Goal: Browse casually

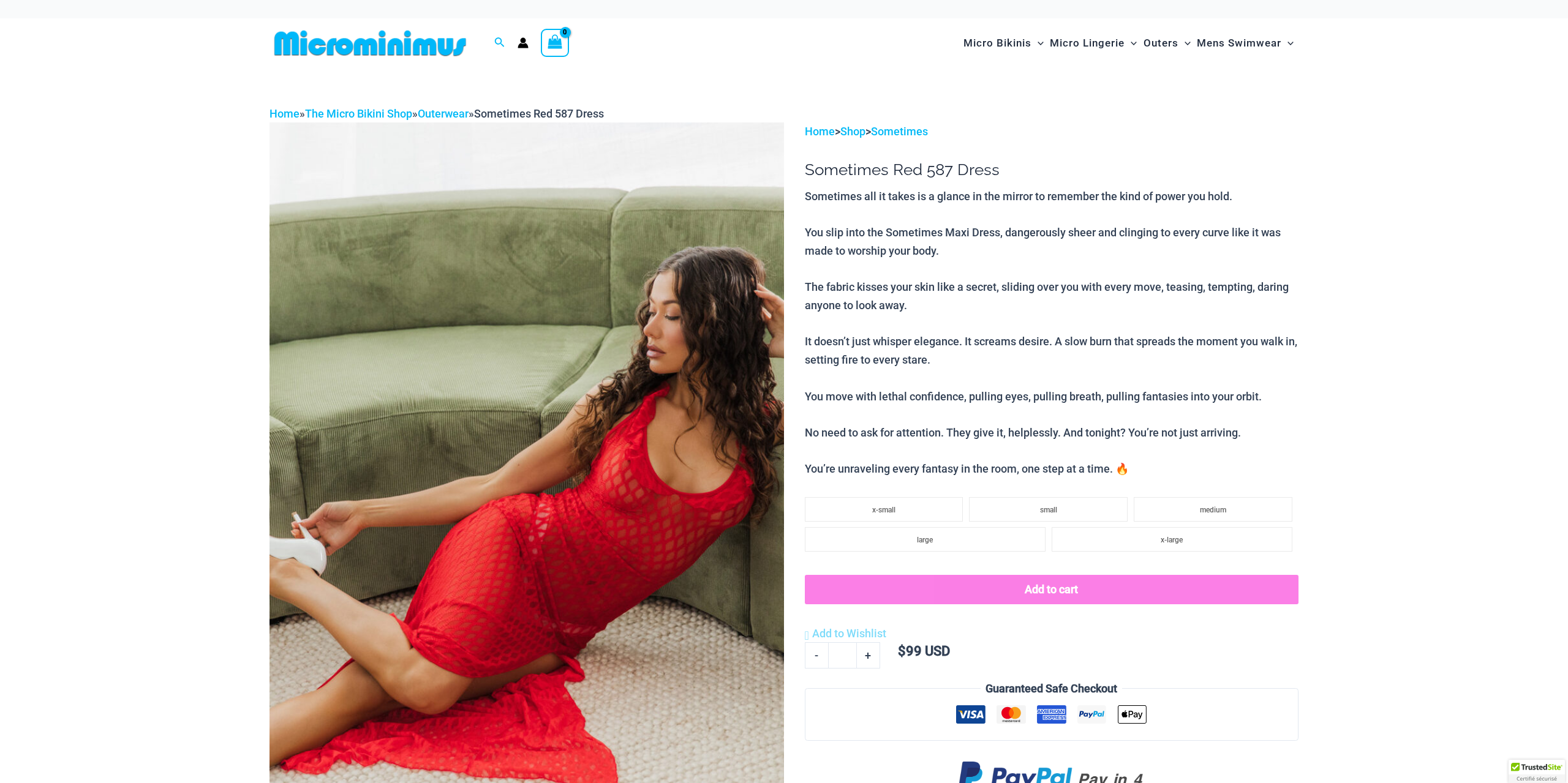
click at [452, 406] on img at bounding box center [526, 508] width 515 height 772
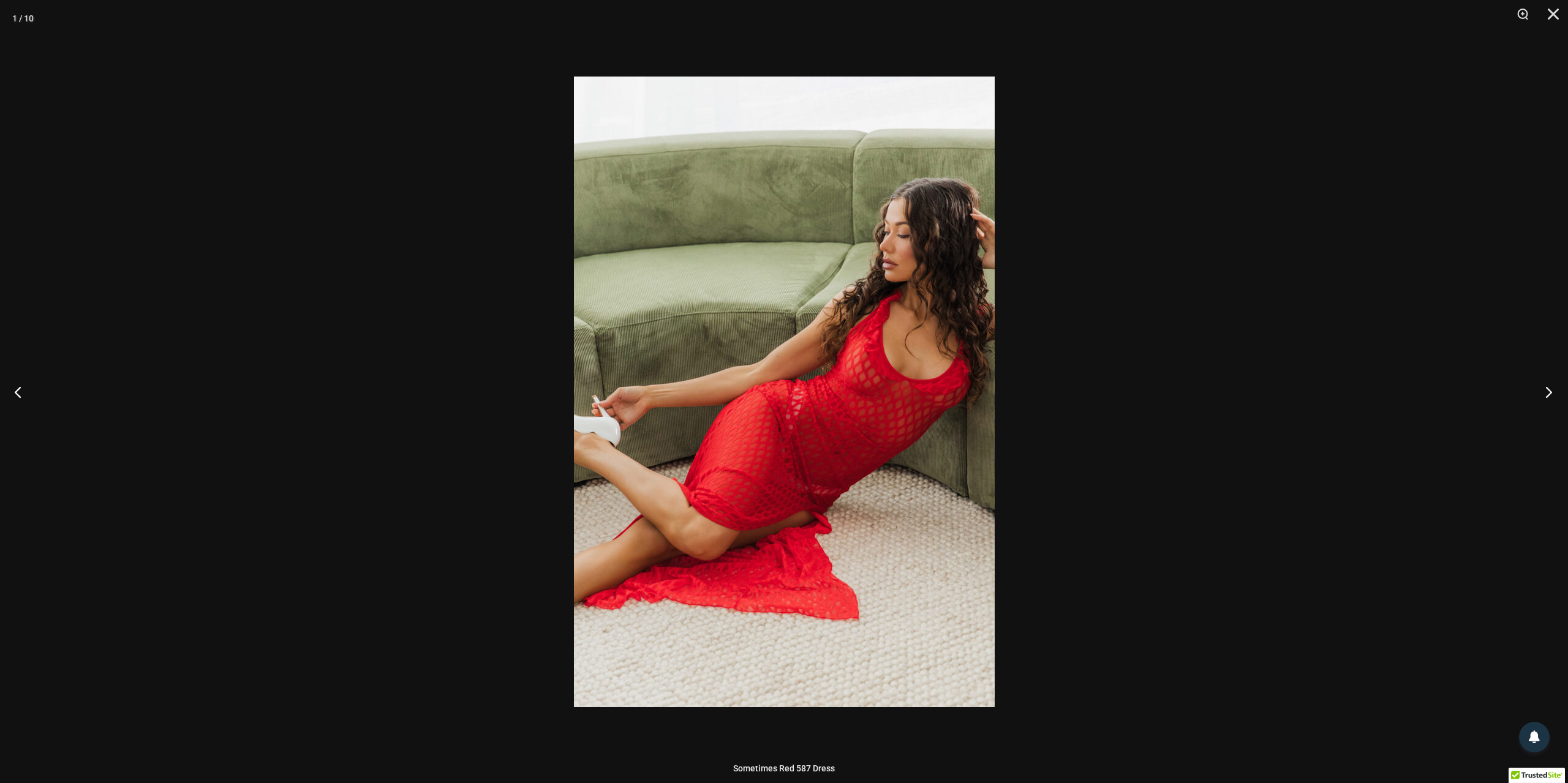
click at [1549, 390] on button "Next" at bounding box center [1546, 392] width 46 height 61
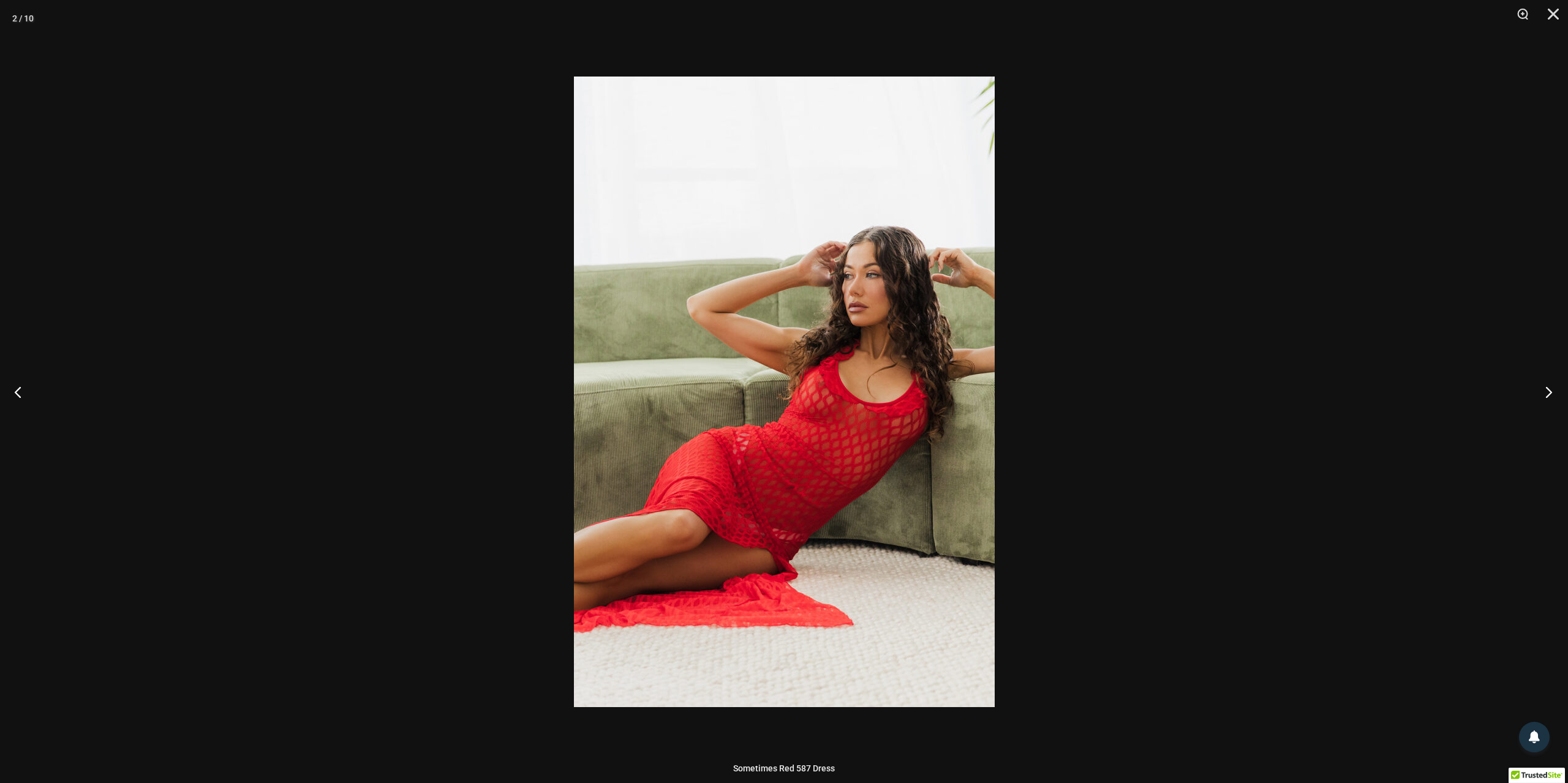
click at [1549, 390] on button "Next" at bounding box center [1546, 392] width 46 height 61
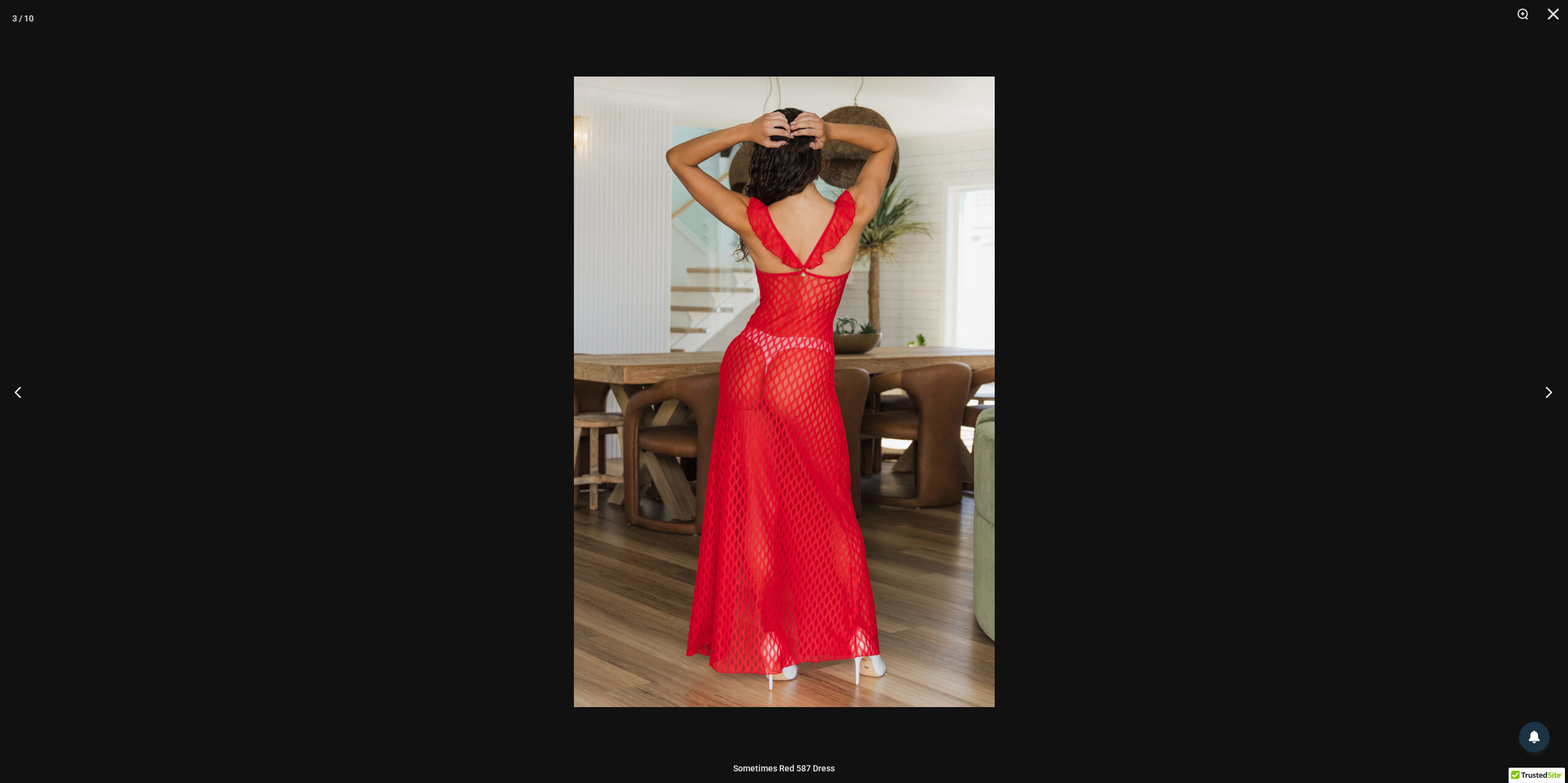
click at [1549, 390] on button "Next" at bounding box center [1546, 392] width 46 height 61
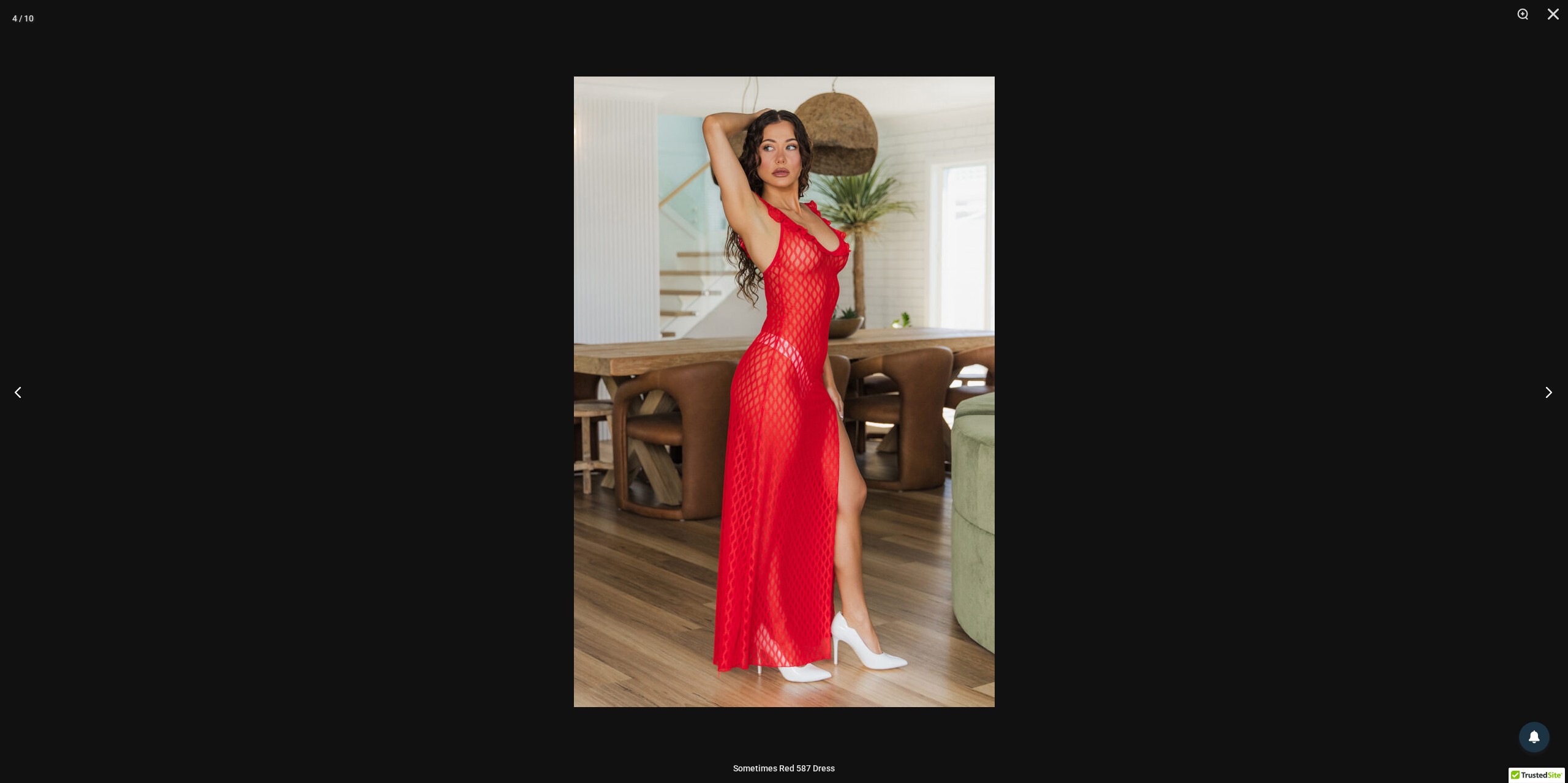
click at [1549, 390] on button "Next" at bounding box center [1546, 392] width 46 height 61
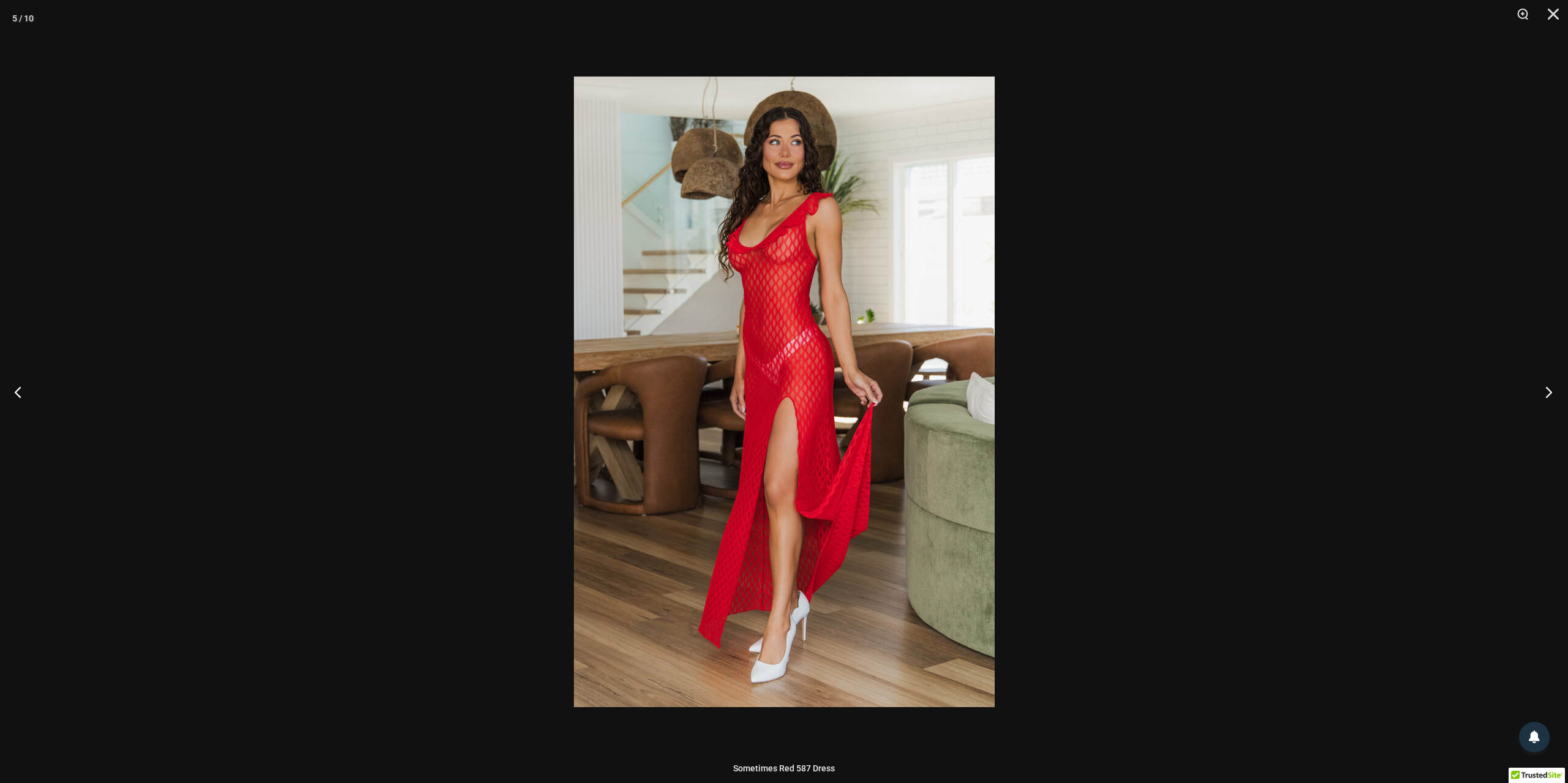
click at [1549, 390] on button "Next" at bounding box center [1546, 392] width 46 height 61
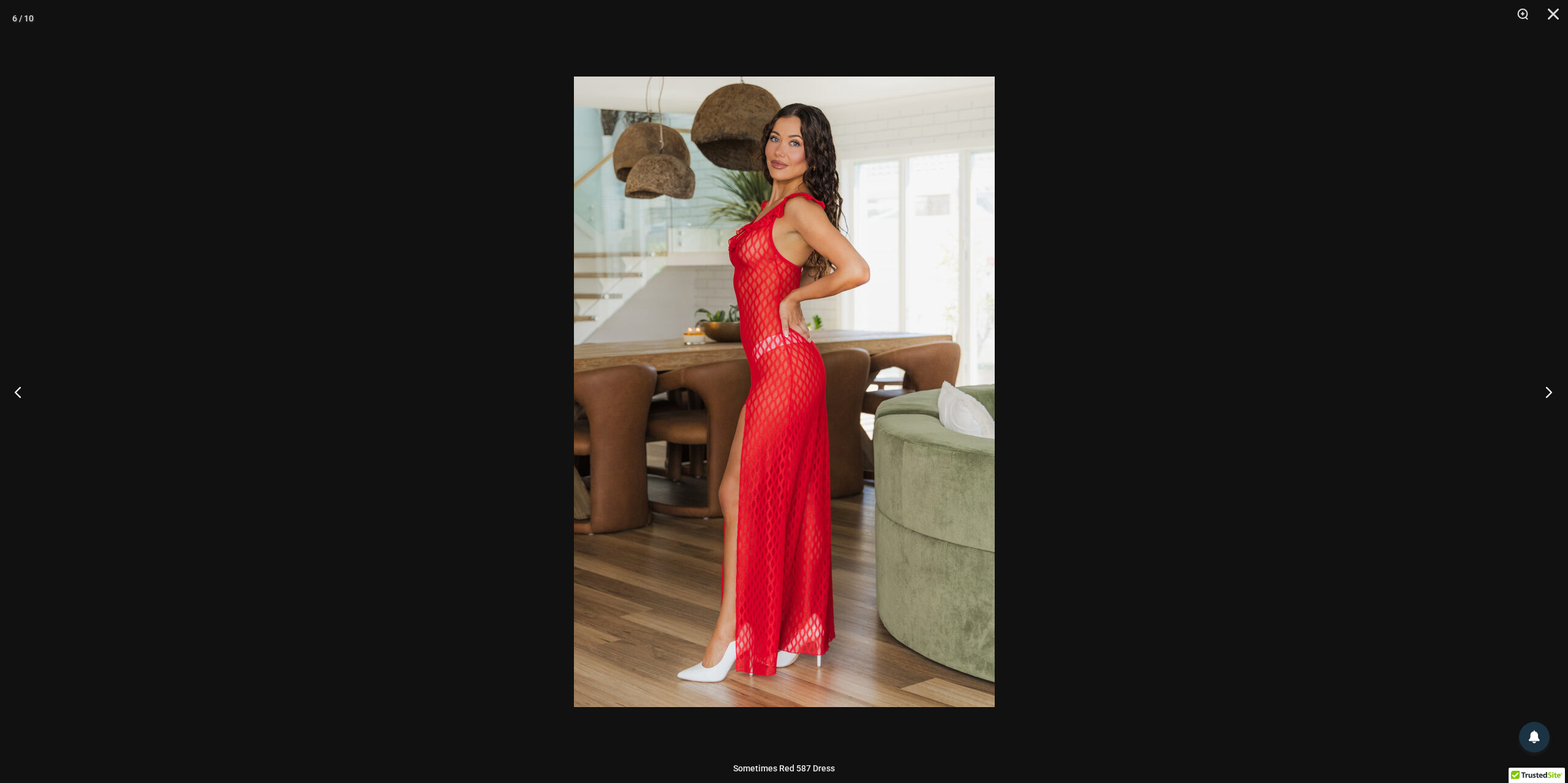
click at [1549, 390] on button "Next" at bounding box center [1546, 392] width 46 height 61
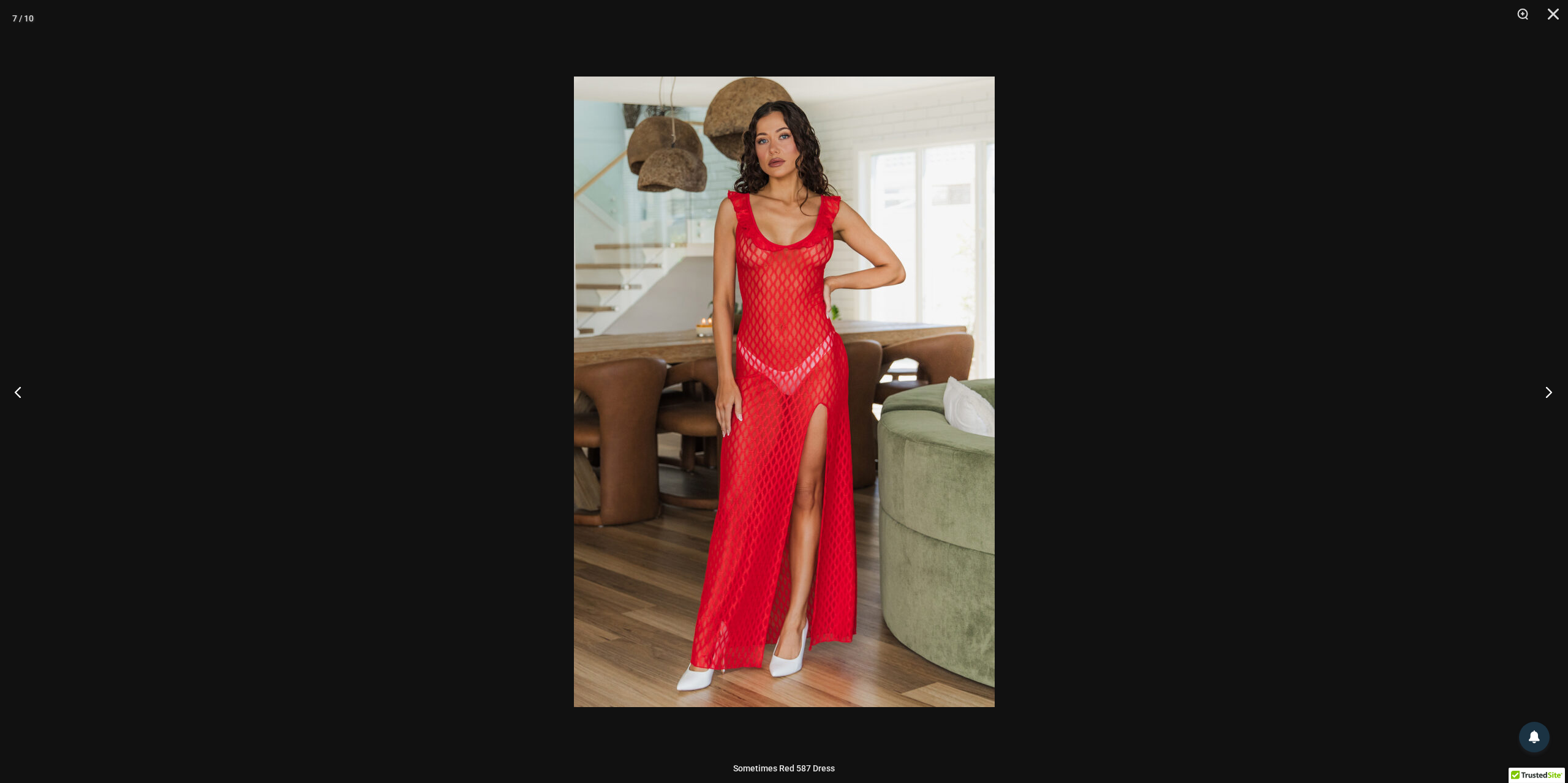
click at [1549, 390] on button "Next" at bounding box center [1546, 392] width 46 height 61
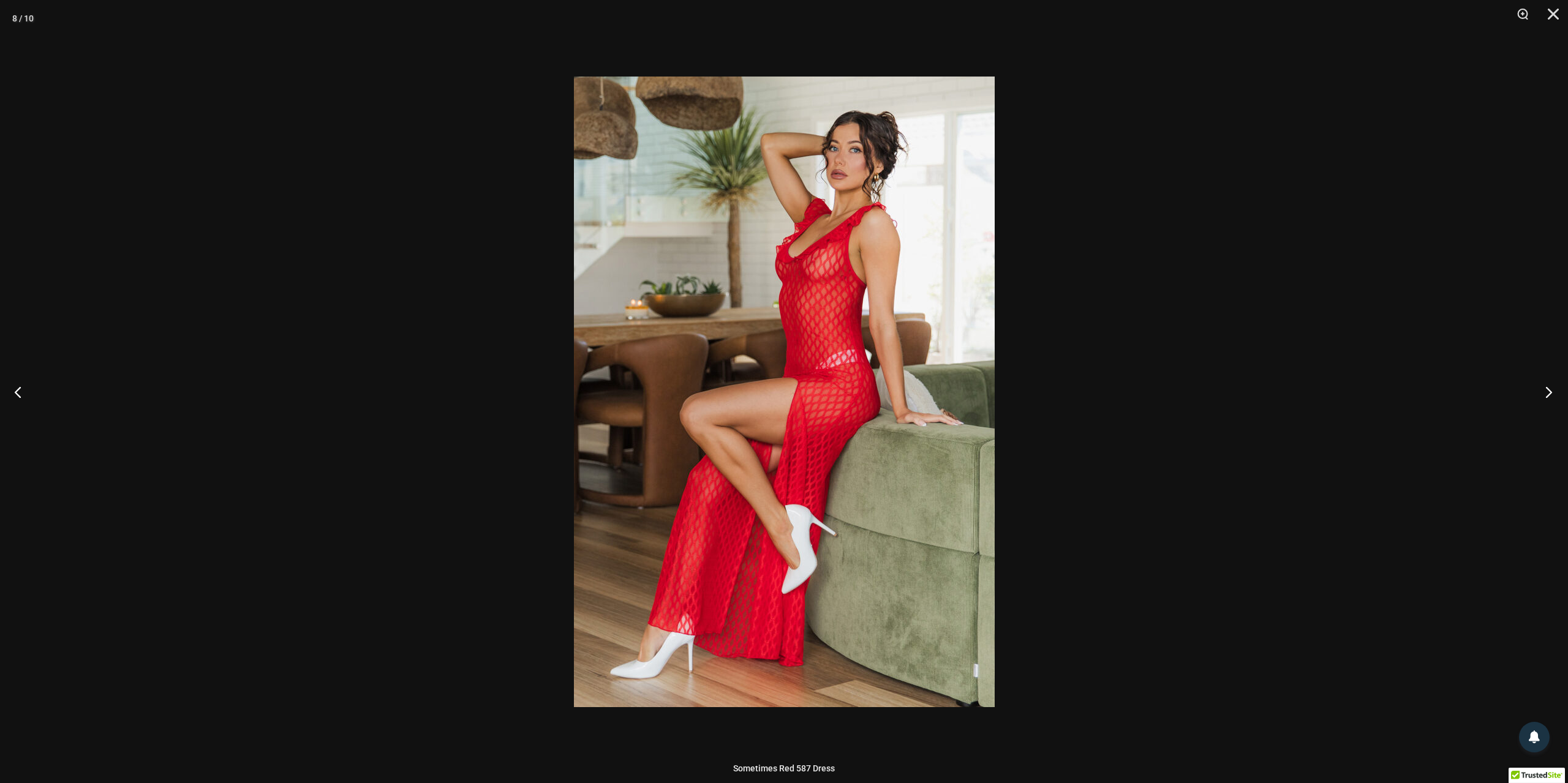
click at [1549, 390] on button "Next" at bounding box center [1546, 392] width 46 height 61
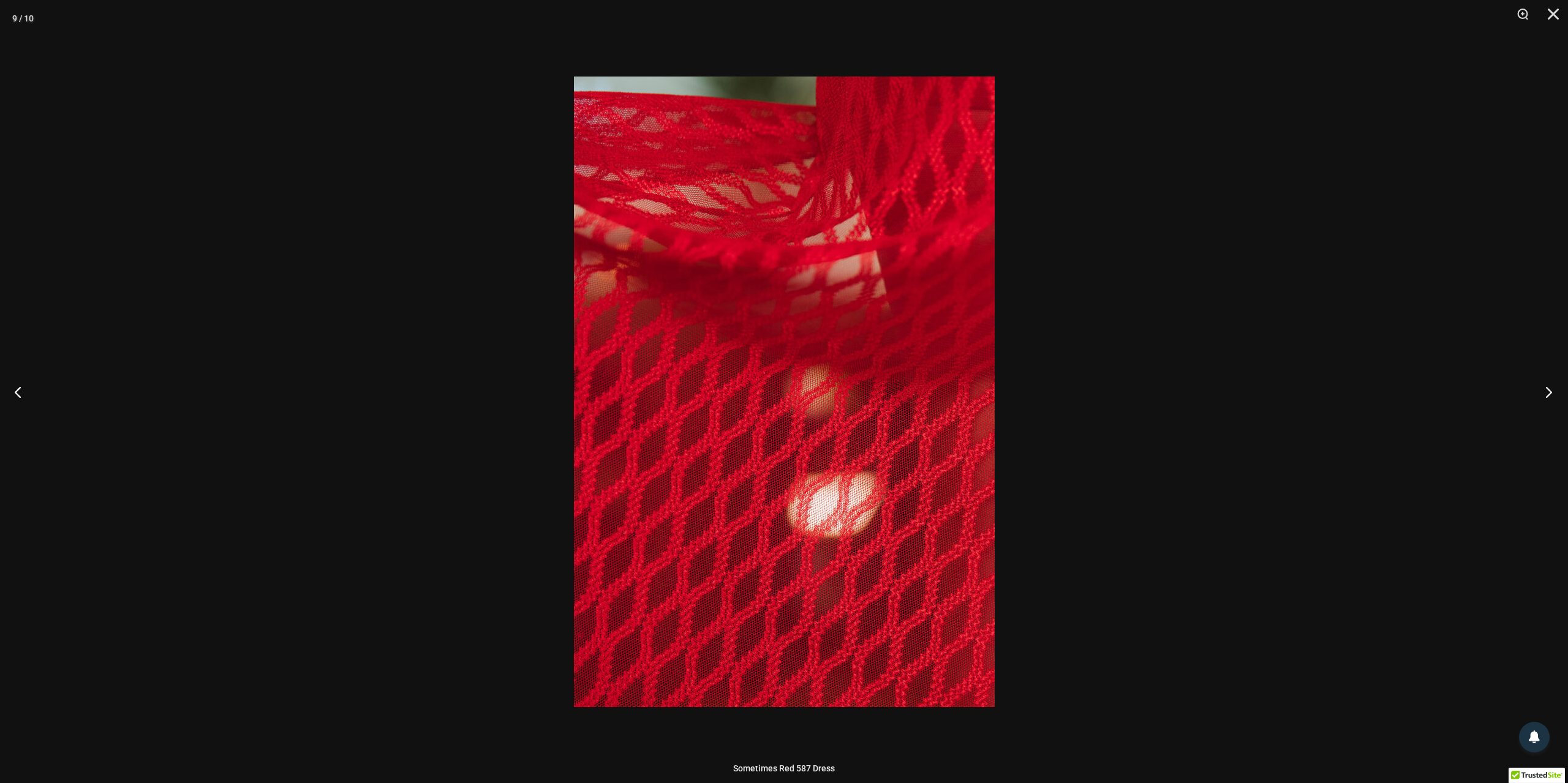
click at [1549, 390] on button "Next" at bounding box center [1546, 392] width 46 height 61
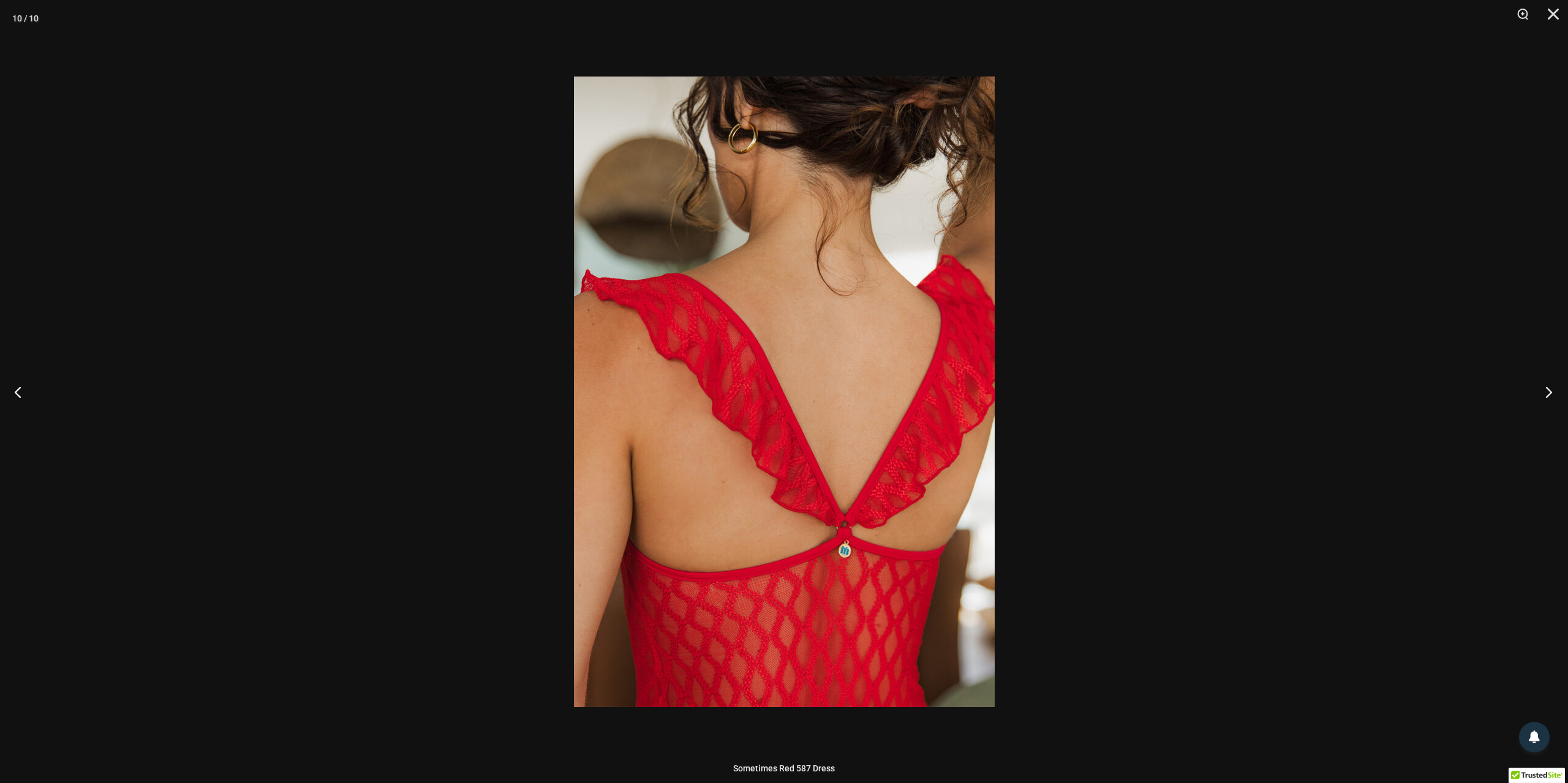
click at [1549, 390] on button "Next" at bounding box center [1546, 392] width 46 height 61
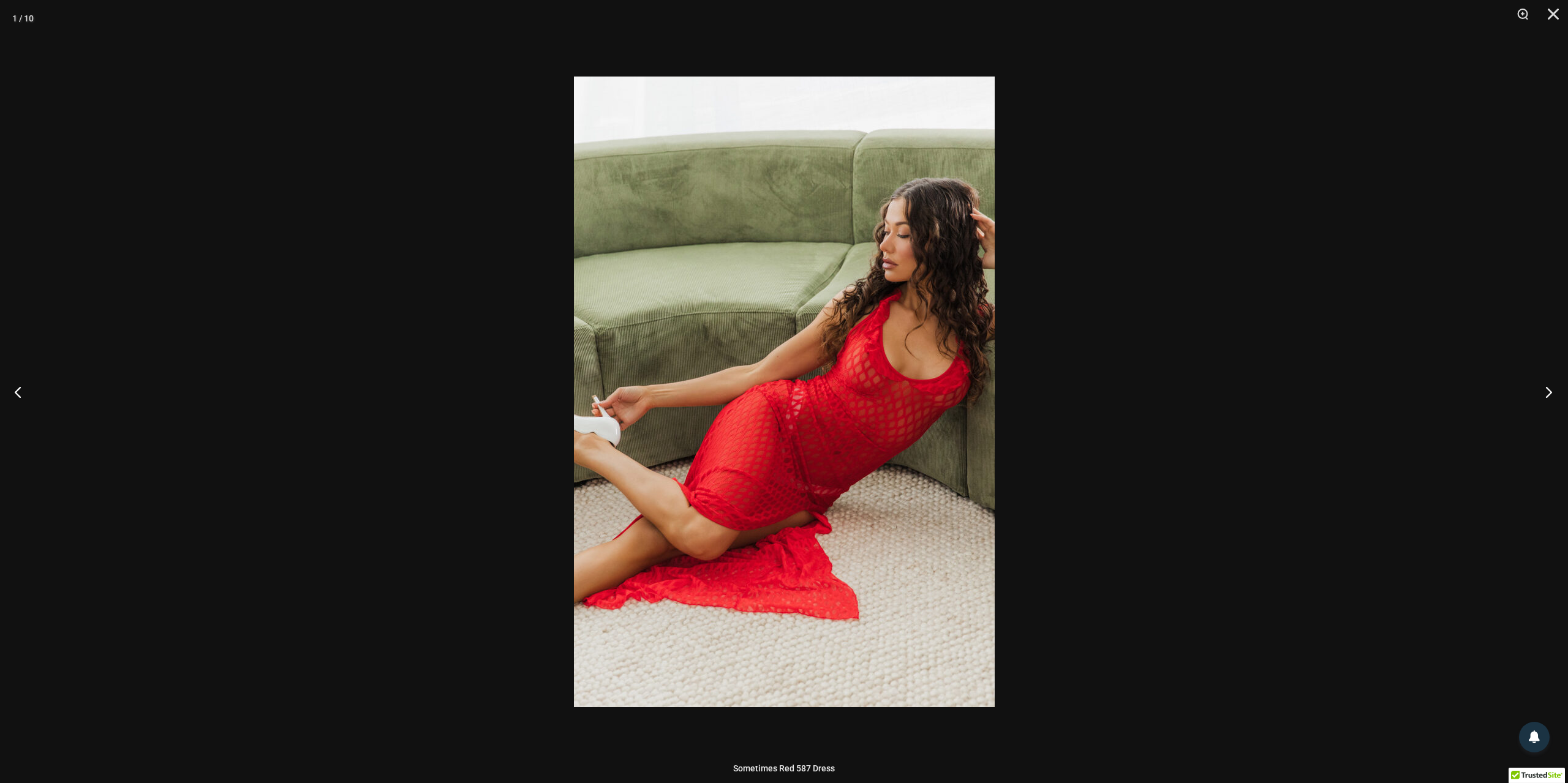
click at [1549, 390] on button "Next" at bounding box center [1546, 392] width 46 height 61
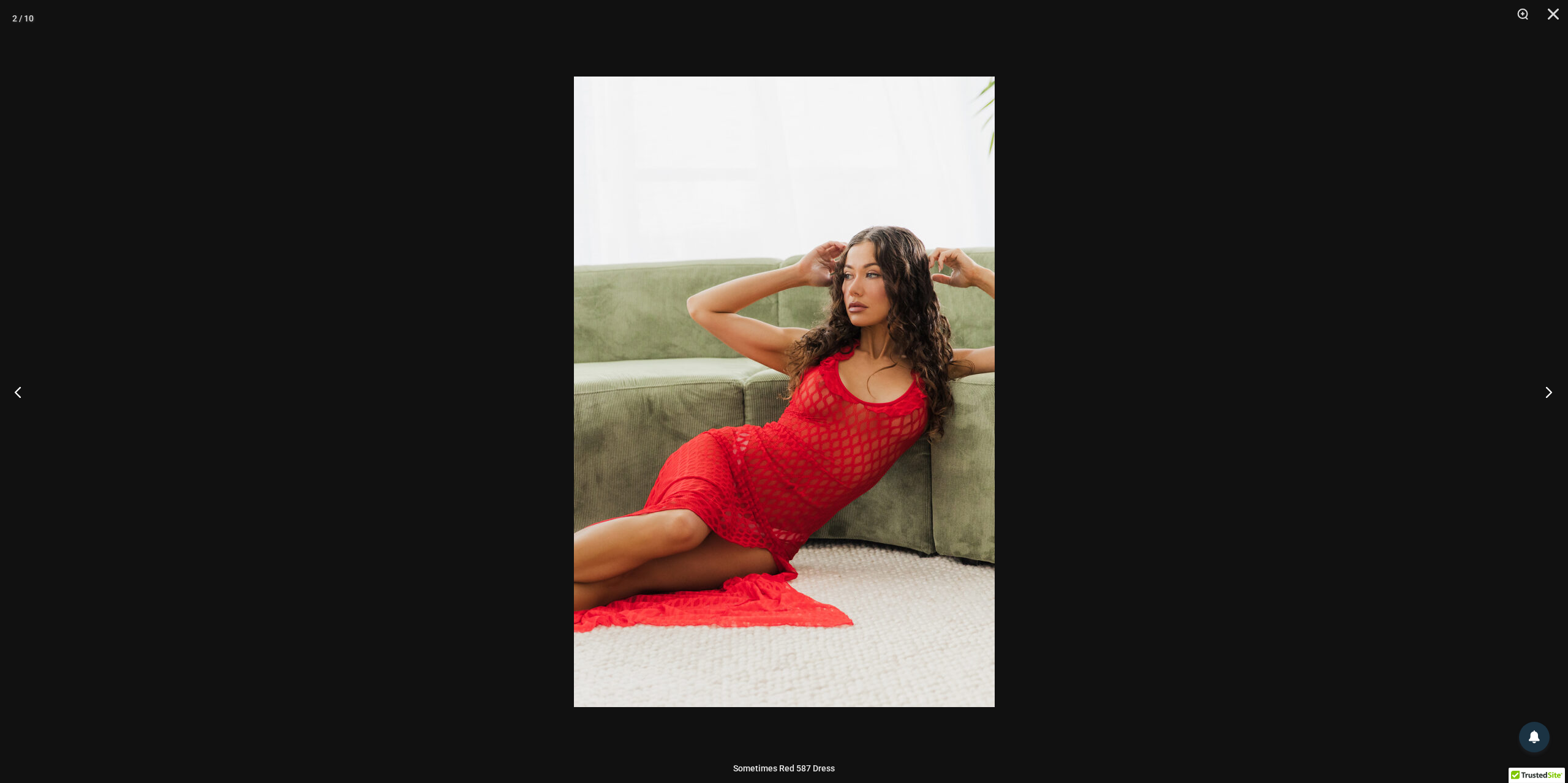
click at [1549, 390] on button "Next" at bounding box center [1546, 392] width 46 height 61
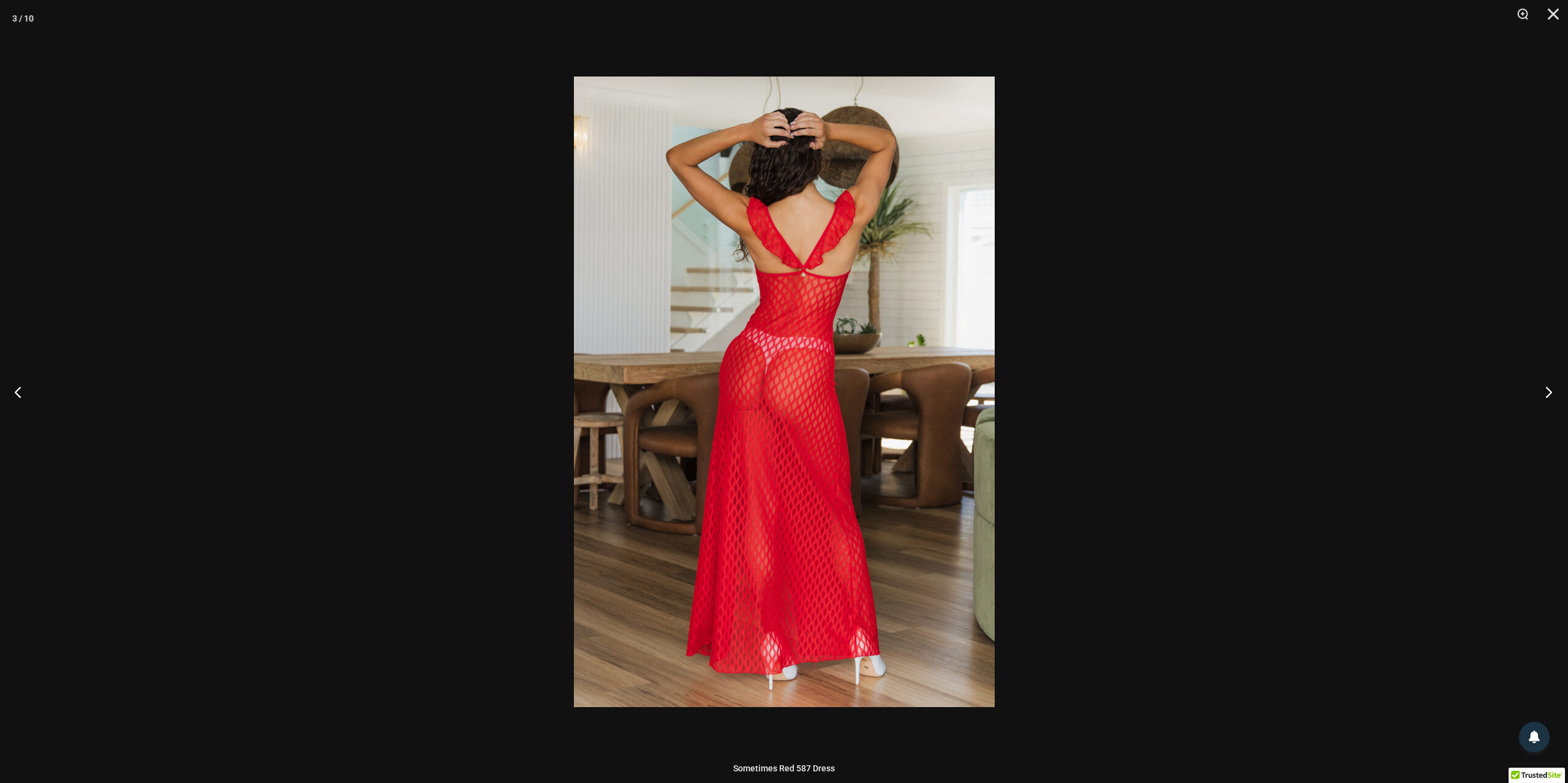
click at [1549, 390] on button "Next" at bounding box center [1546, 392] width 46 height 61
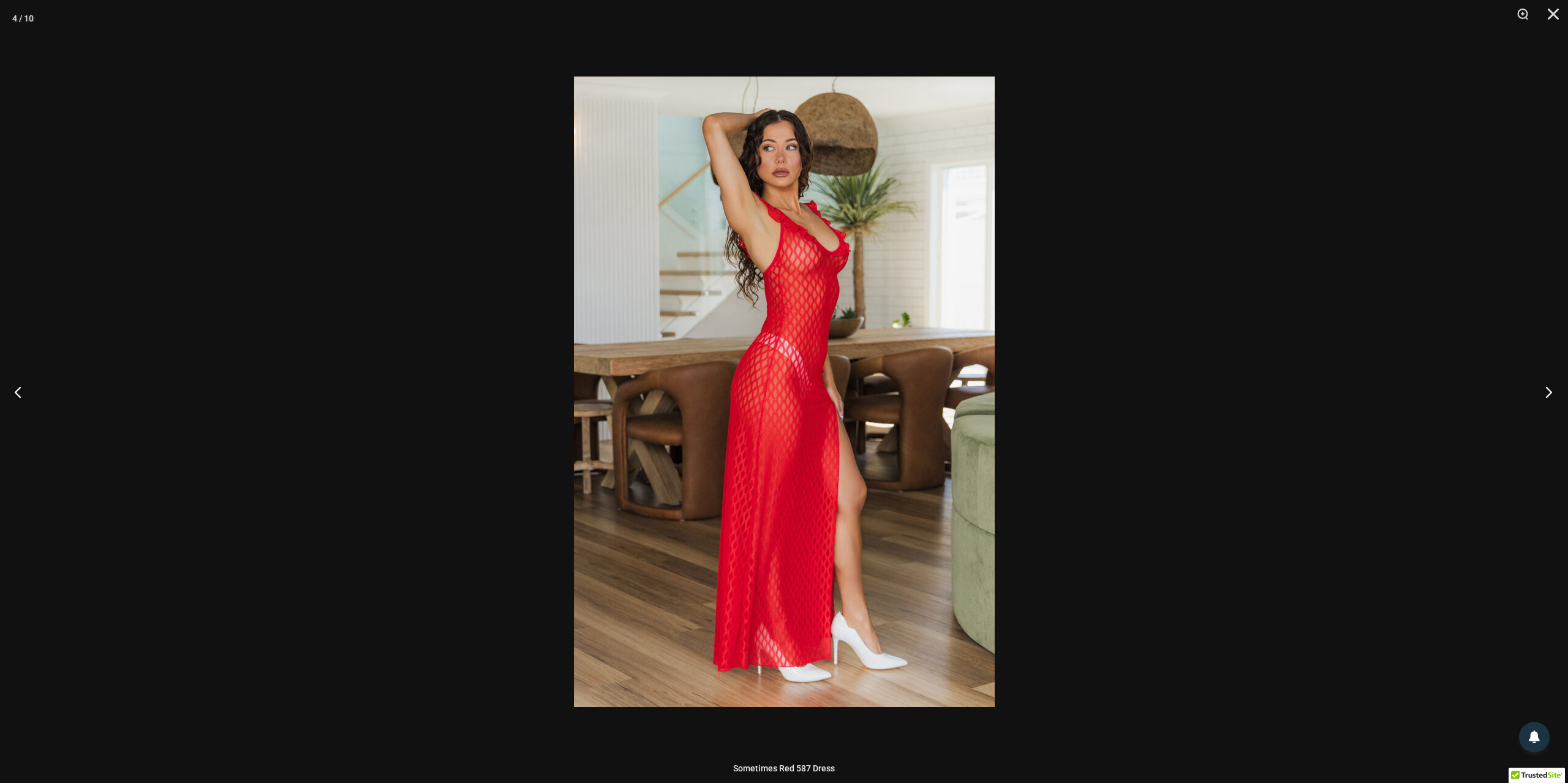
click at [1549, 390] on button "Next" at bounding box center [1546, 392] width 46 height 61
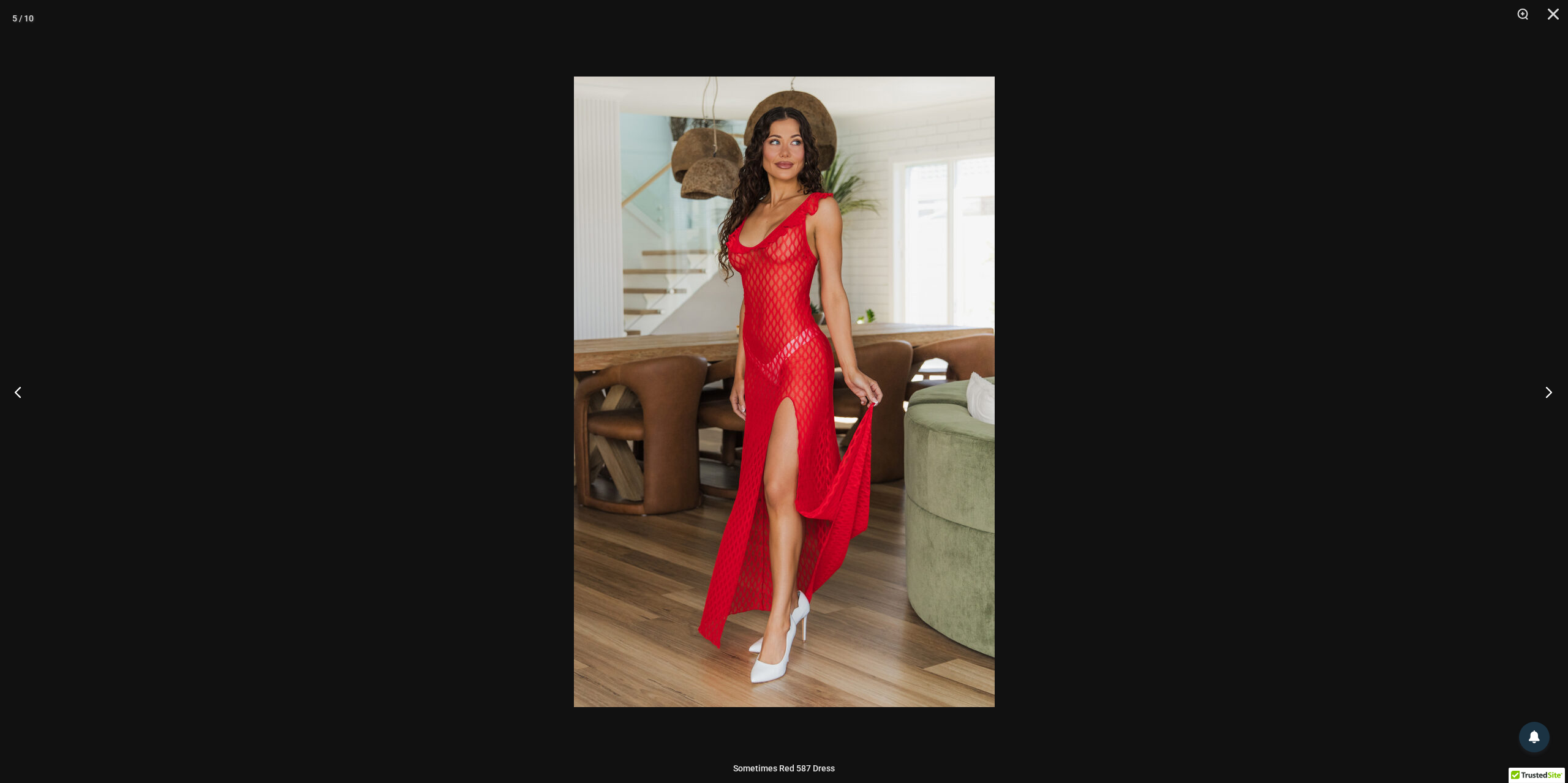
click at [1549, 390] on button "Next" at bounding box center [1546, 392] width 46 height 61
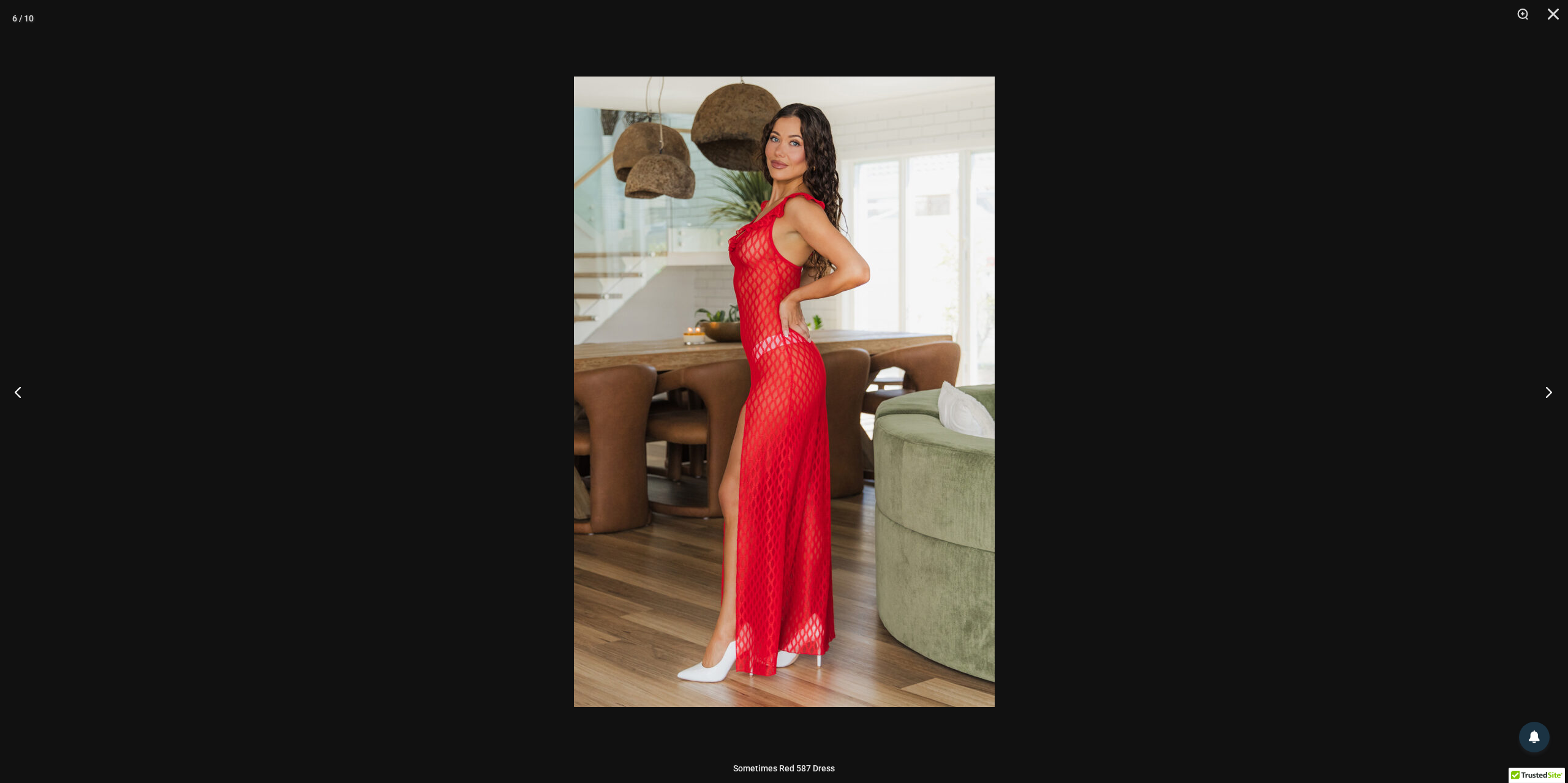
click at [1549, 390] on button "Next" at bounding box center [1546, 392] width 46 height 61
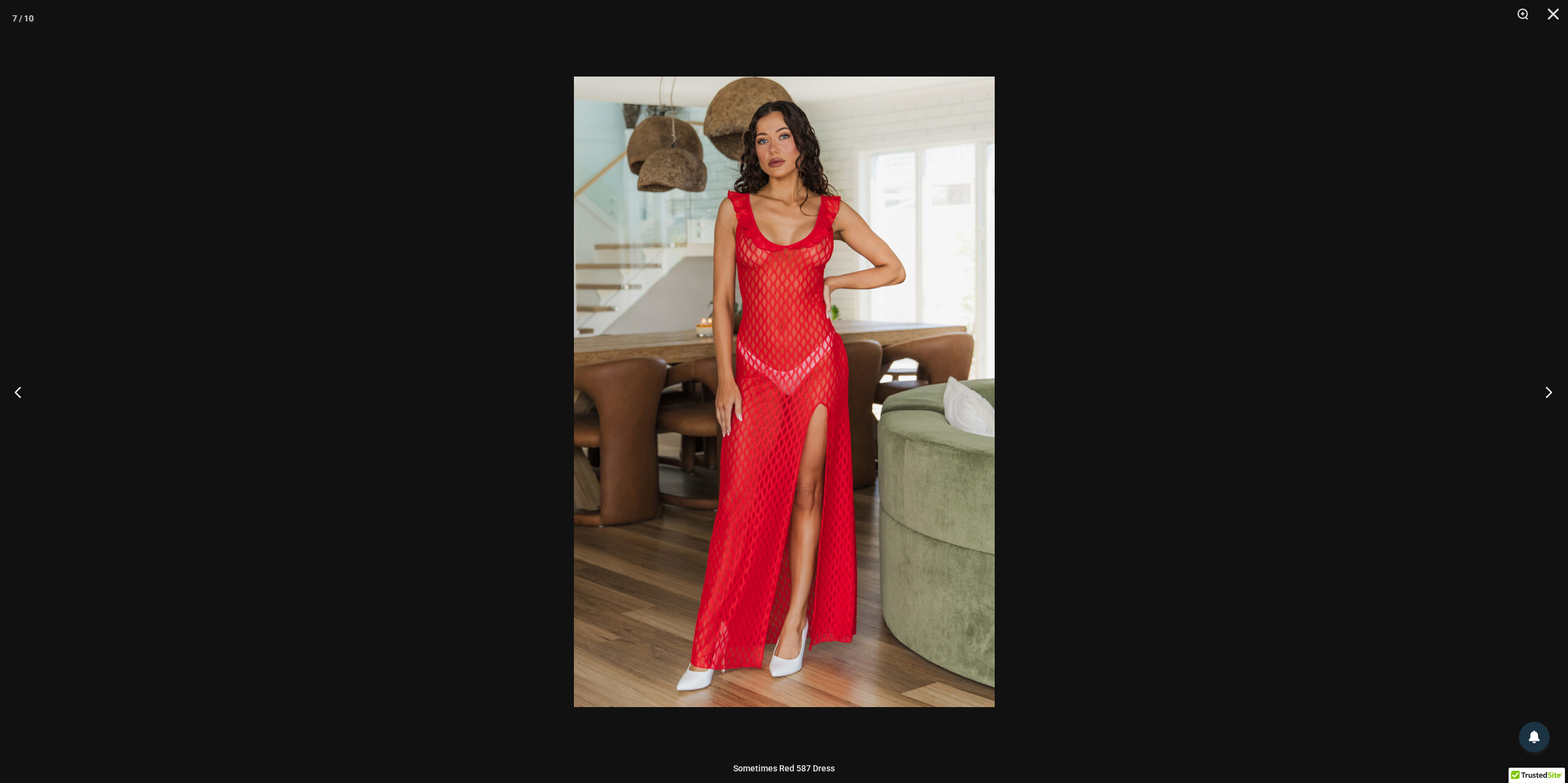
click at [1549, 390] on button "Next" at bounding box center [1546, 392] width 46 height 61
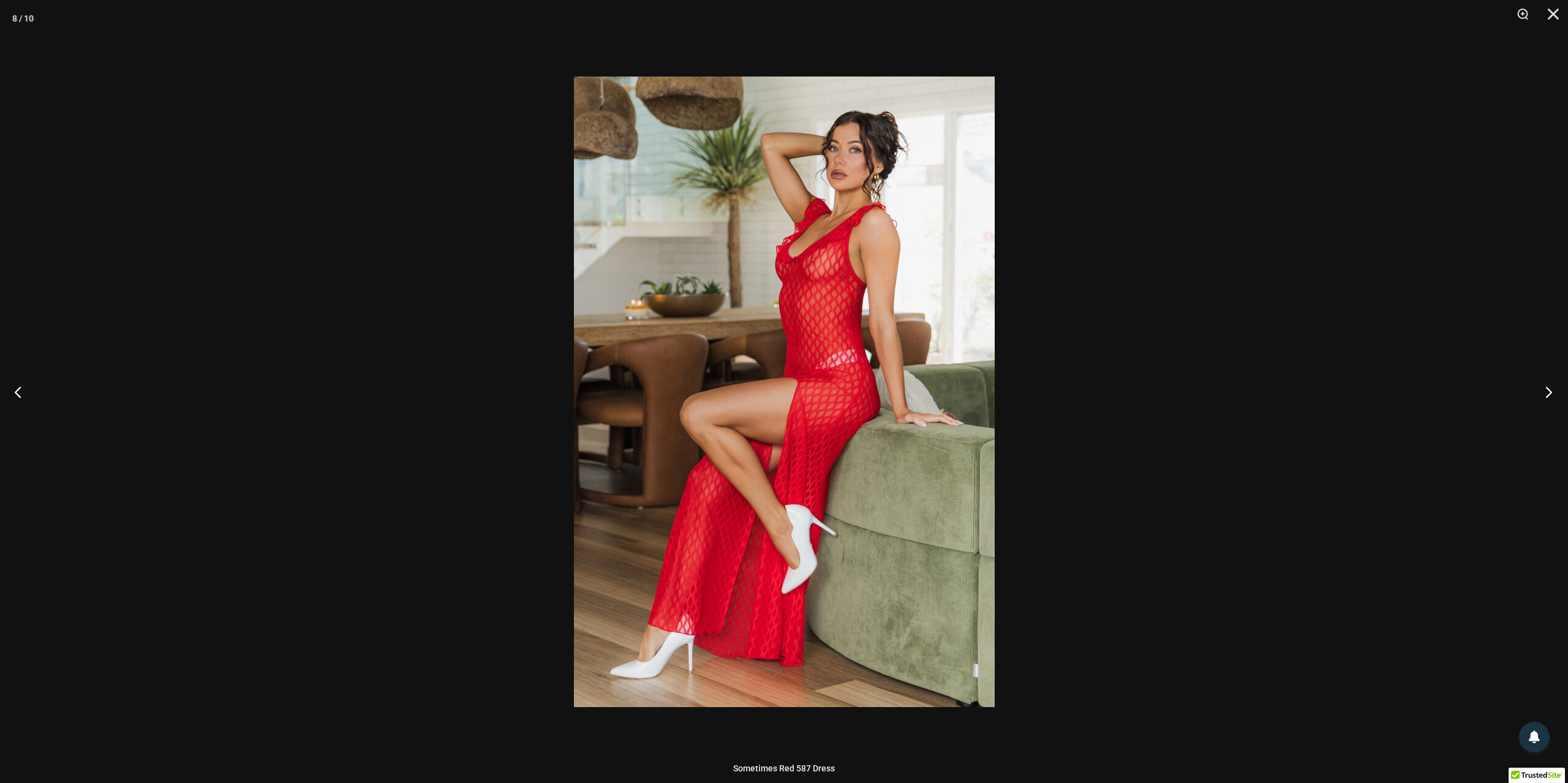
click at [1549, 390] on button "Next" at bounding box center [1546, 392] width 46 height 61
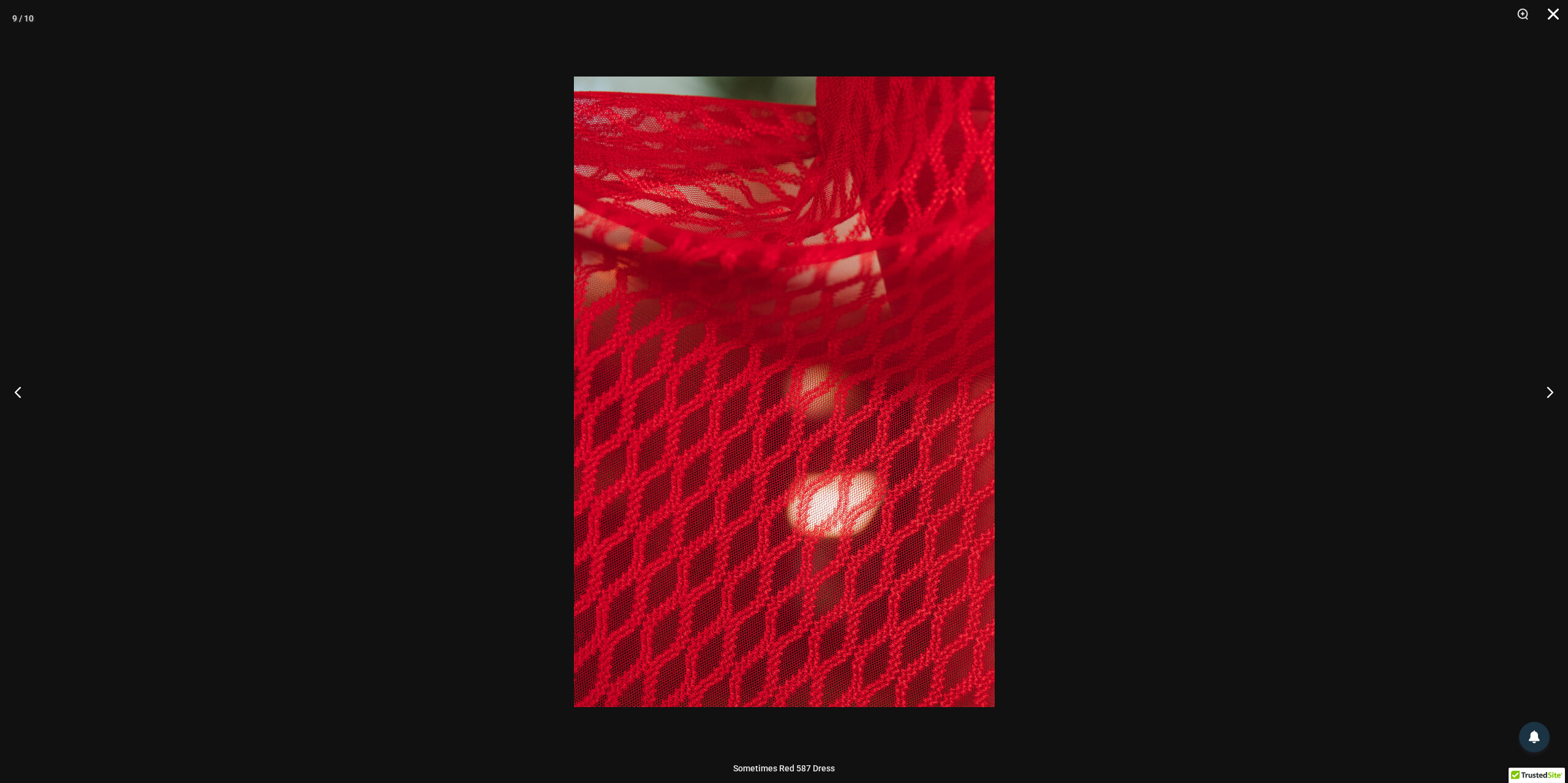
click at [1554, 5] on button "Close" at bounding box center [1549, 19] width 31 height 37
